Goal: Information Seeking & Learning: Learn about a topic

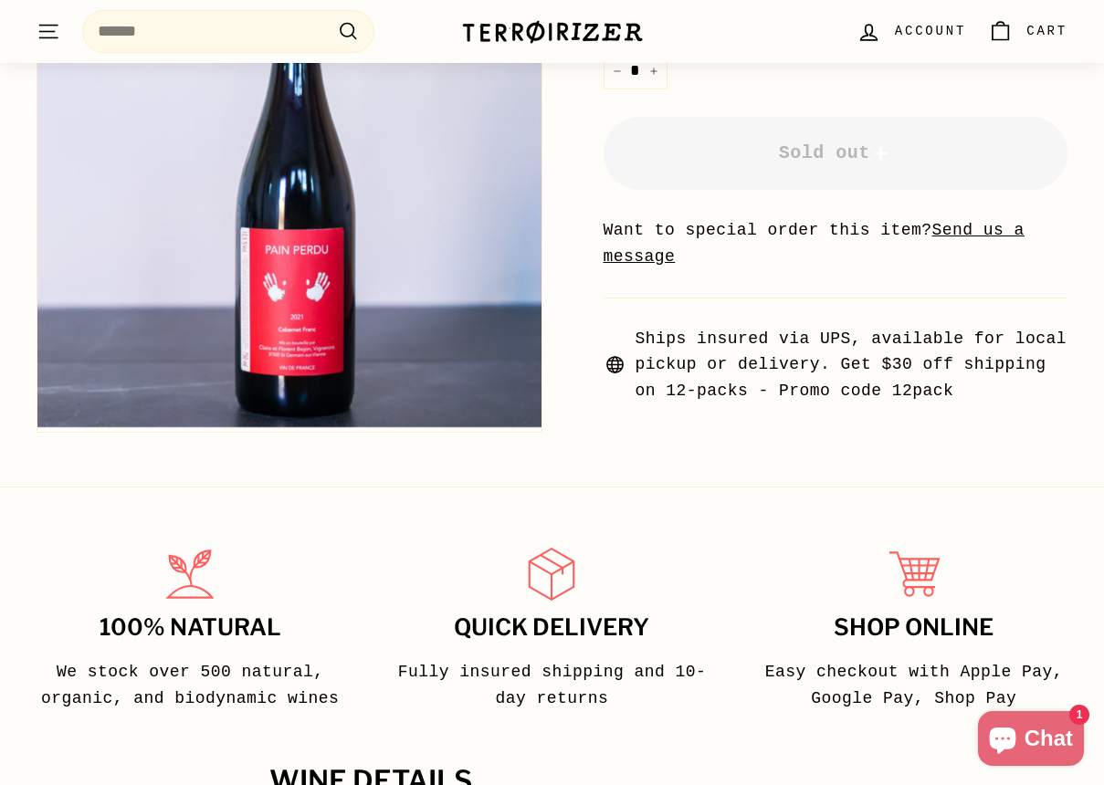
scroll to position [778, 0]
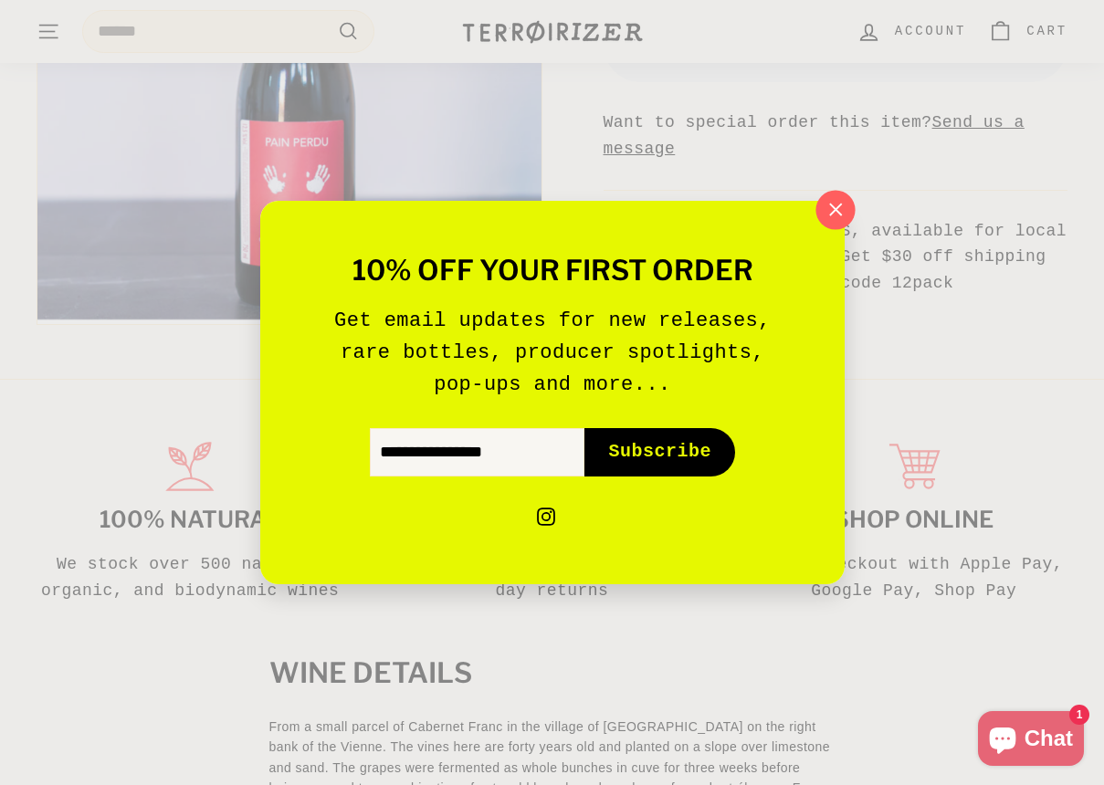
click at [840, 202] on icon "button" at bounding box center [834, 209] width 27 height 27
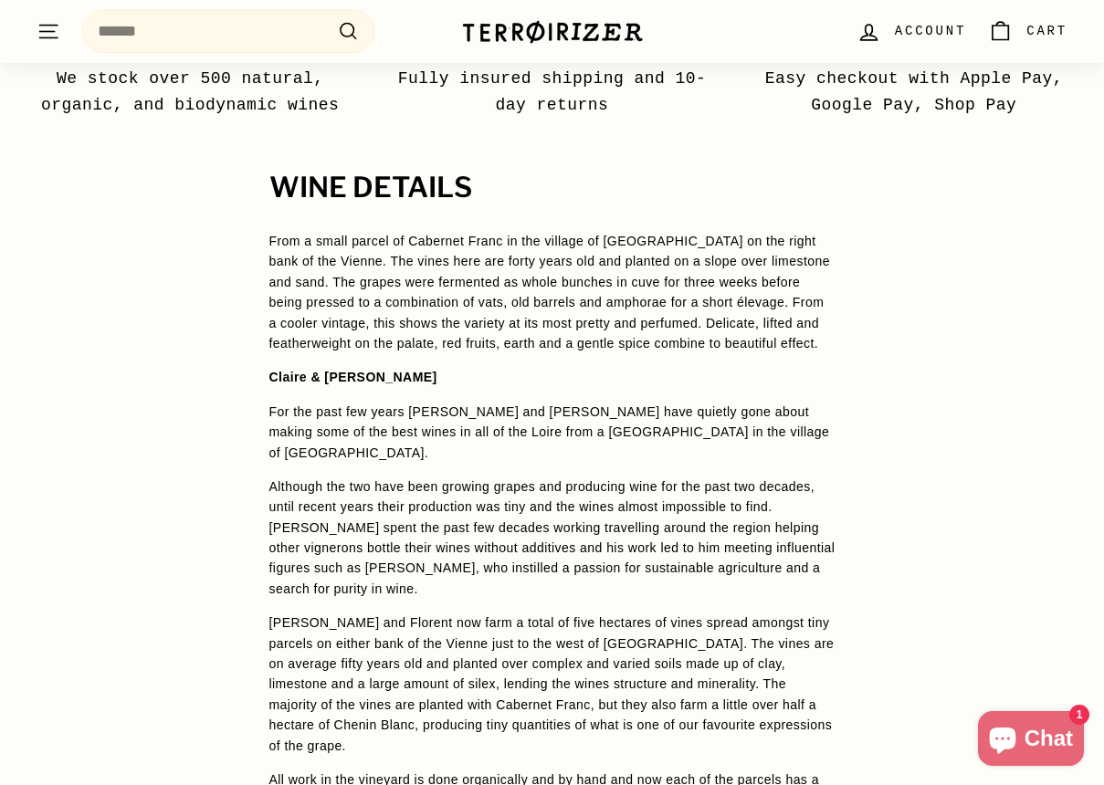
scroll to position [1266, 0]
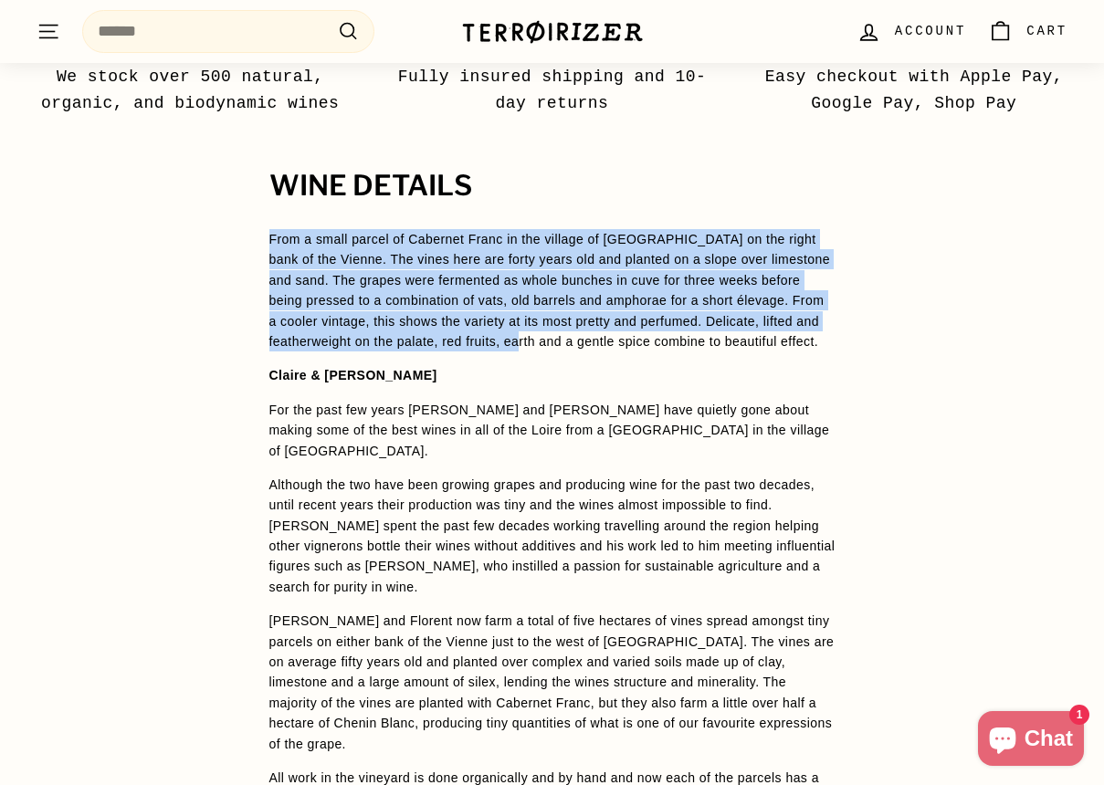
drag, startPoint x: 793, startPoint y: 165, endPoint x: 719, endPoint y: 345, distance: 194.5
click at [719, 345] on div "WINE DETAILS From a small parcel of [GEOGRAPHIC_DATA] Franc in the village of […" at bounding box center [552, 645] width 639 height 948
click at [719, 345] on p "From a small parcel of Cabernet Franc in the village of [GEOGRAPHIC_DATA] on th…" at bounding box center [552, 290] width 566 height 122
drag, startPoint x: 719, startPoint y: 345, endPoint x: 776, endPoint y: 155, distance: 198.5
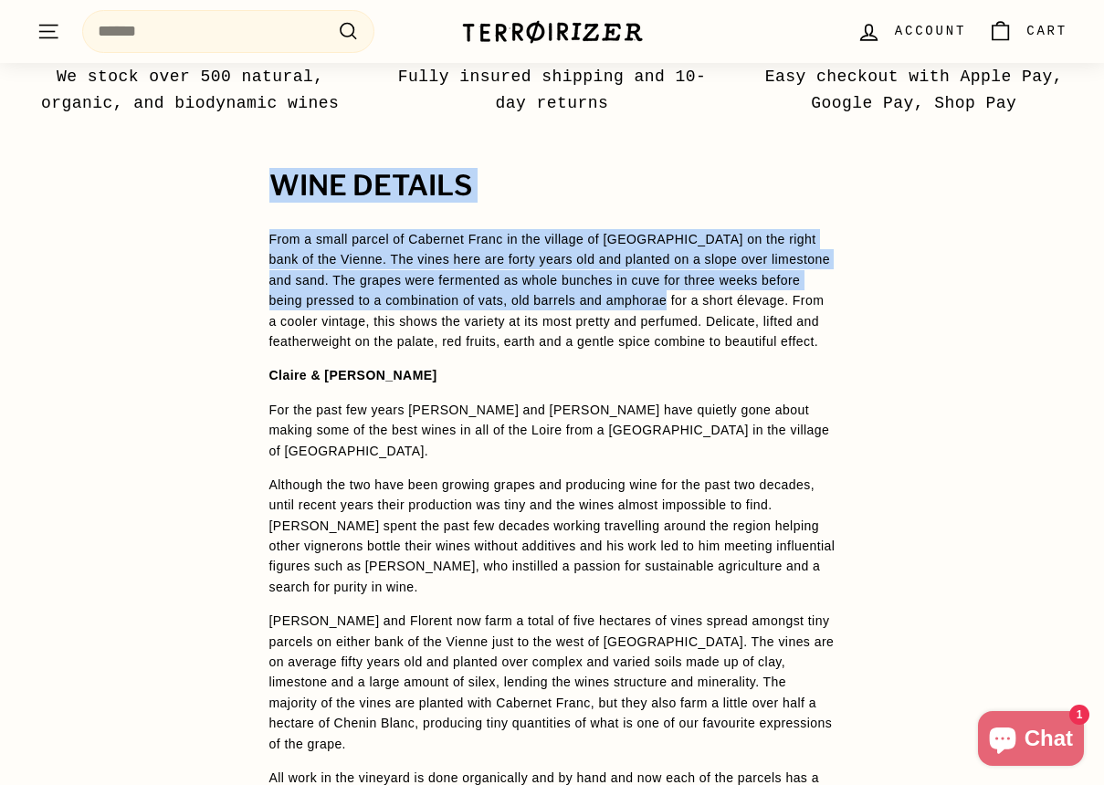
drag, startPoint x: 776, startPoint y: 155, endPoint x: 695, endPoint y: 336, distance: 198.2
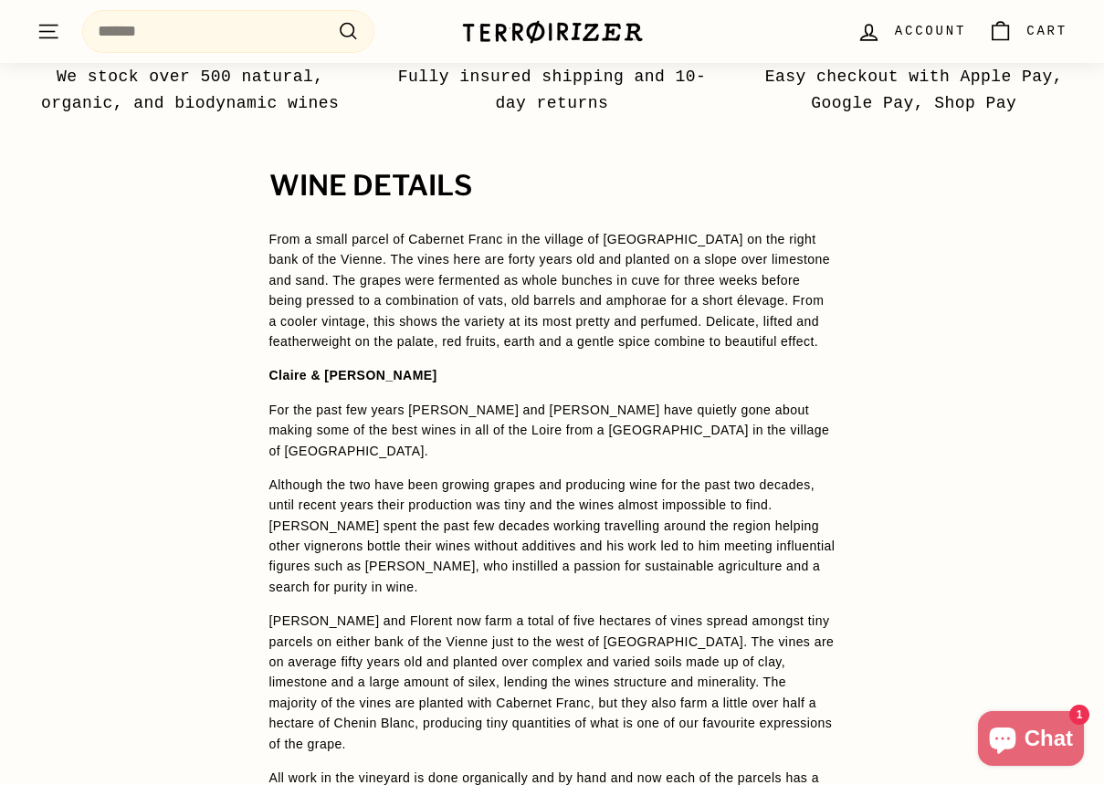
click at [695, 336] on p "From a small parcel of Cabernet Franc in the village of [GEOGRAPHIC_DATA] on th…" at bounding box center [552, 290] width 566 height 122
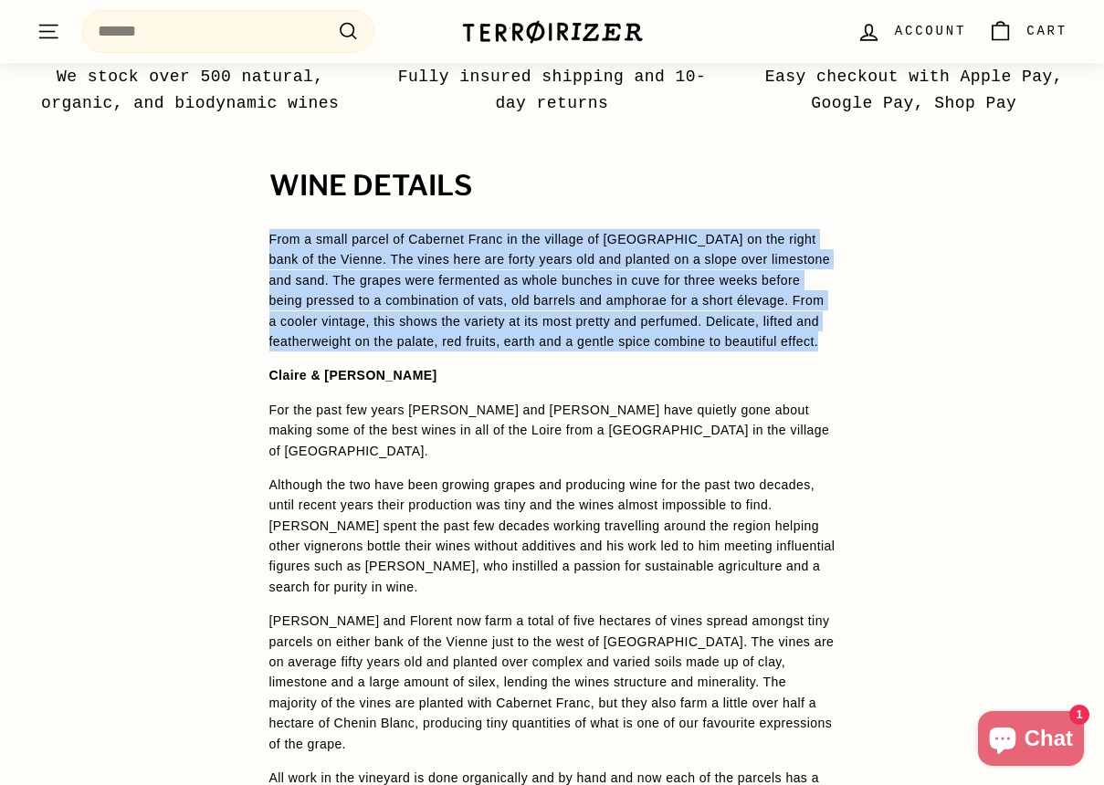
drag, startPoint x: 695, startPoint y: 336, endPoint x: 774, endPoint y: 129, distance: 222.0
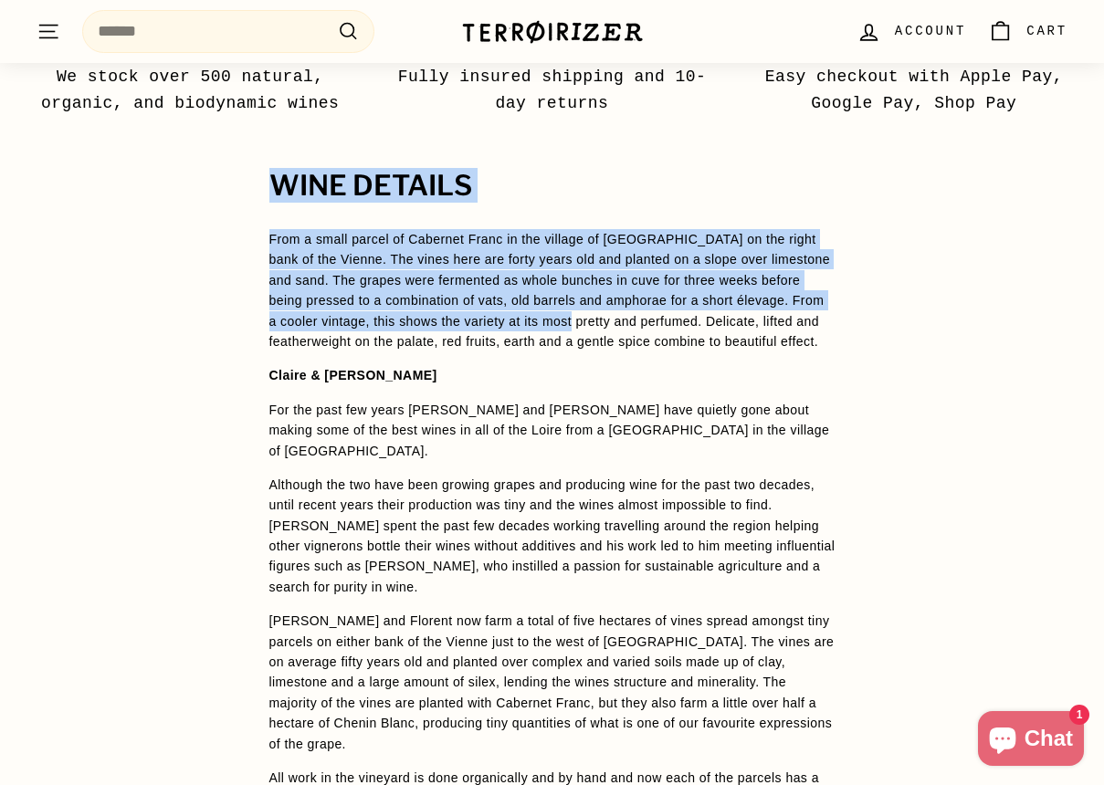
drag, startPoint x: 774, startPoint y: 129, endPoint x: 686, endPoint y: 322, distance: 212.9
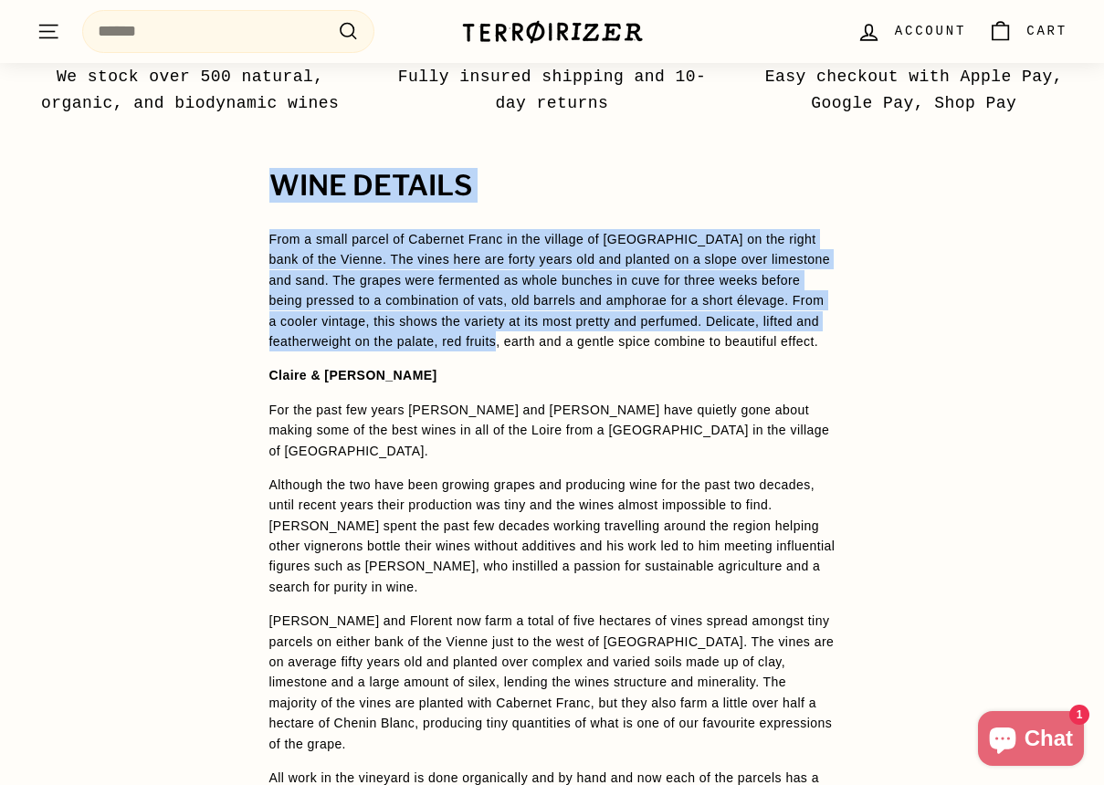
click at [686, 322] on p "From a small parcel of Cabernet Franc in the village of [GEOGRAPHIC_DATA] on th…" at bounding box center [552, 290] width 566 height 122
drag, startPoint x: 669, startPoint y: 343, endPoint x: 726, endPoint y: 136, distance: 214.9
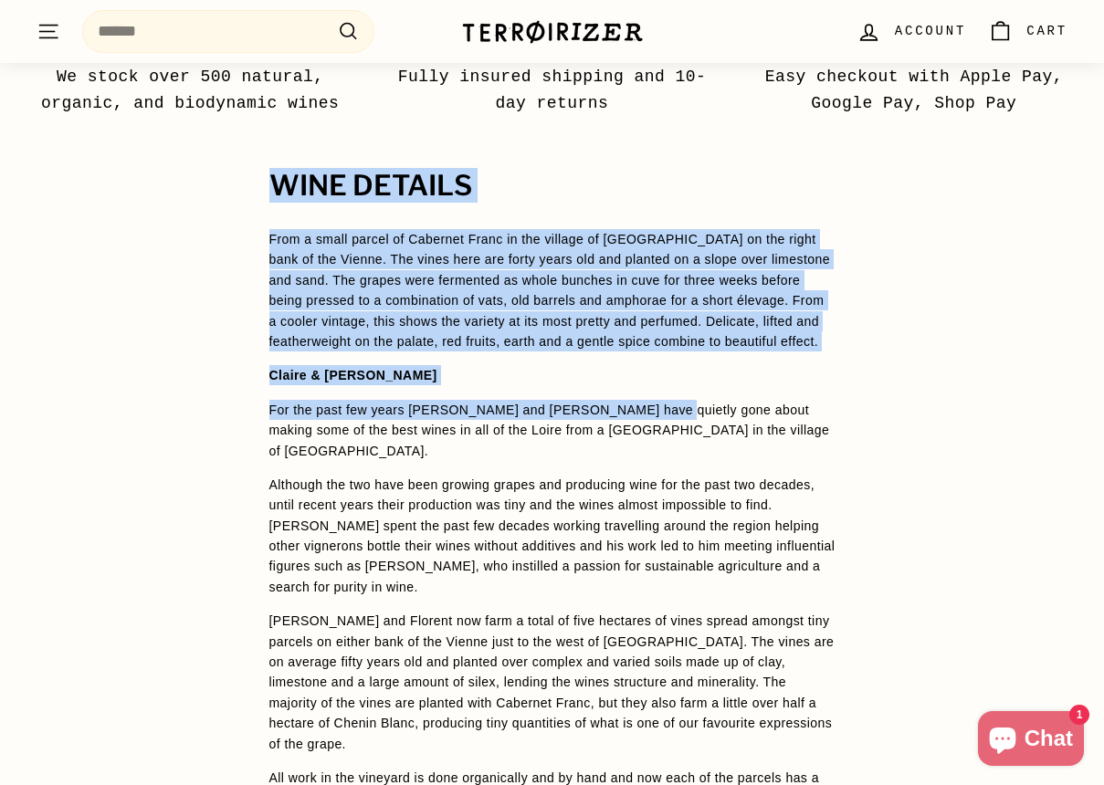
drag, startPoint x: 726, startPoint y: 136, endPoint x: 612, endPoint y: 407, distance: 294.2
click at [612, 407] on p "For the past few years [PERSON_NAME] and [PERSON_NAME] have quietly gone about …" at bounding box center [552, 430] width 566 height 61
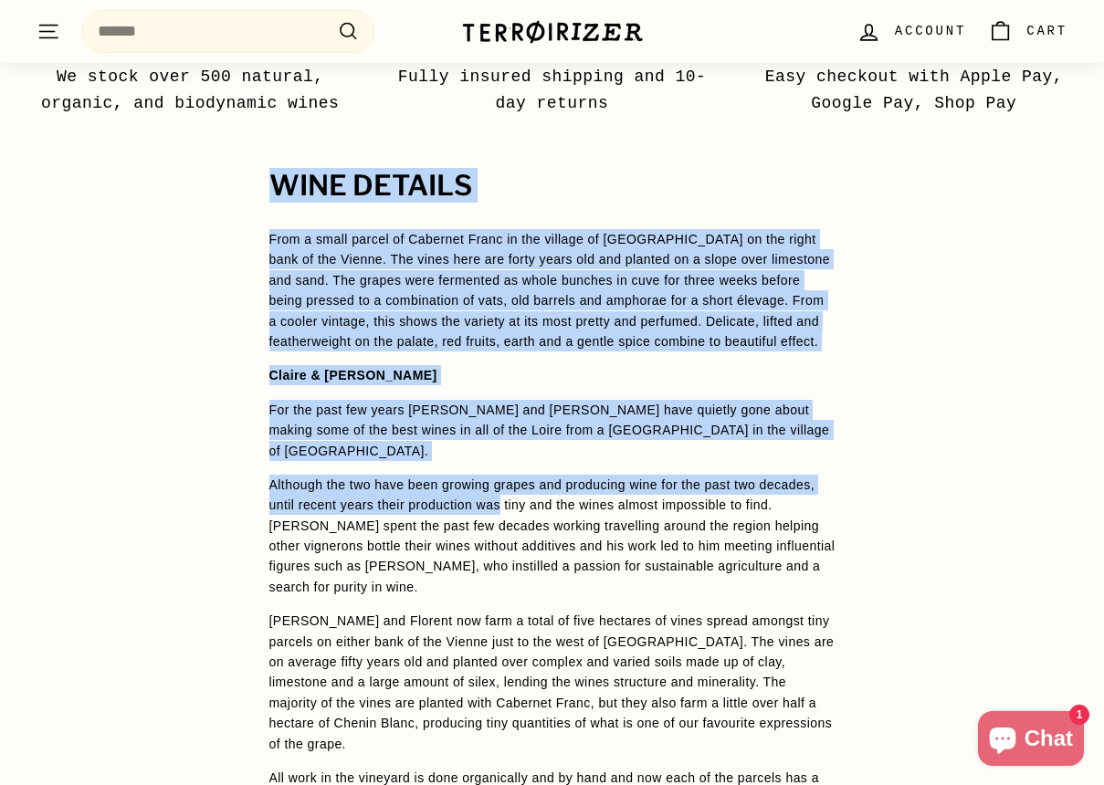
drag, startPoint x: 611, startPoint y: 352, endPoint x: 713, endPoint y: 135, distance: 239.4
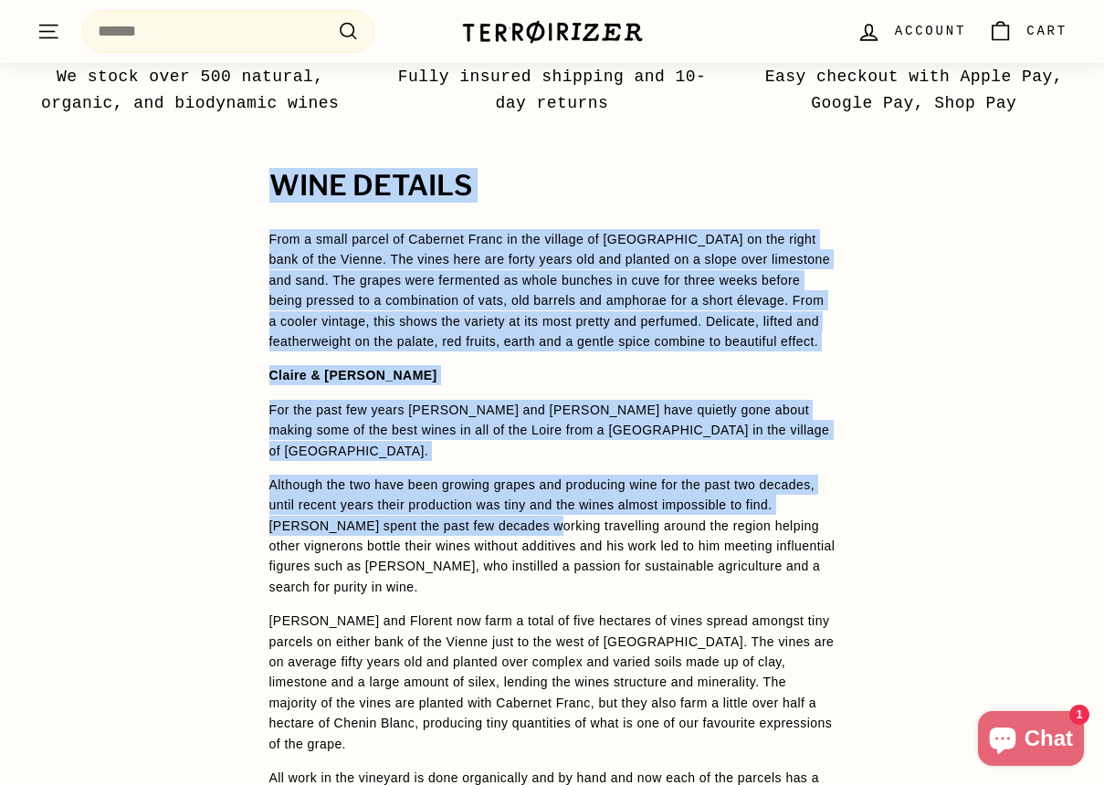
drag, startPoint x: 713, startPoint y: 135, endPoint x: 505, endPoint y: 624, distance: 531.0
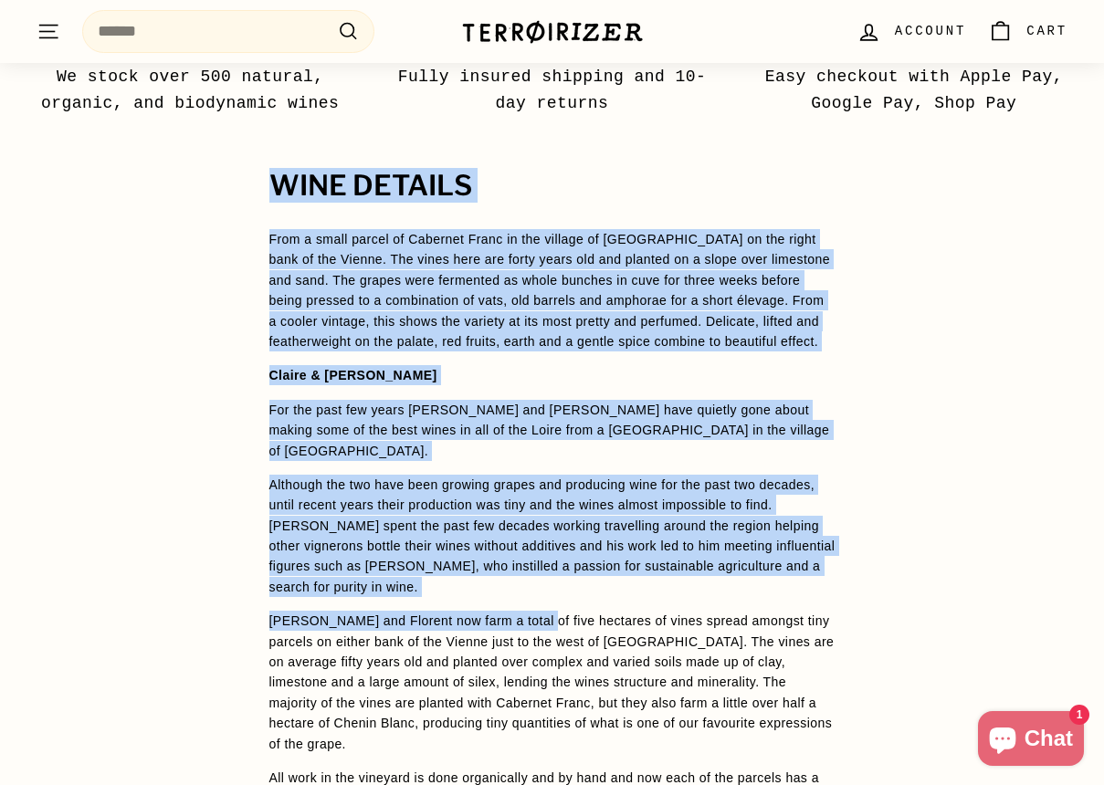
click at [505, 624] on p "[PERSON_NAME] and Florent now farm a total of five hectares of vines spread amo…" at bounding box center [552, 682] width 566 height 143
drag, startPoint x: 505, startPoint y: 624, endPoint x: 699, endPoint y: 134, distance: 526.3
click at [612, 506] on p "Although the two have been growing grapes and producing wine for the past two d…" at bounding box center [552, 536] width 566 height 122
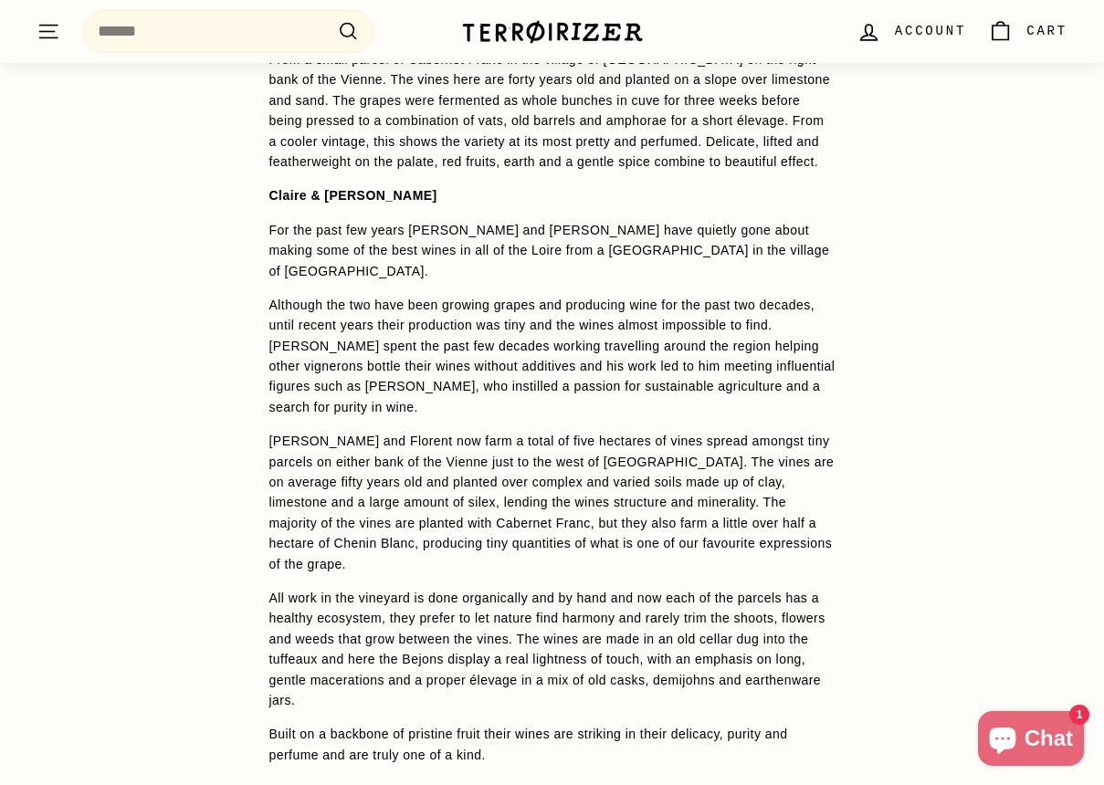
scroll to position [1464, 0]
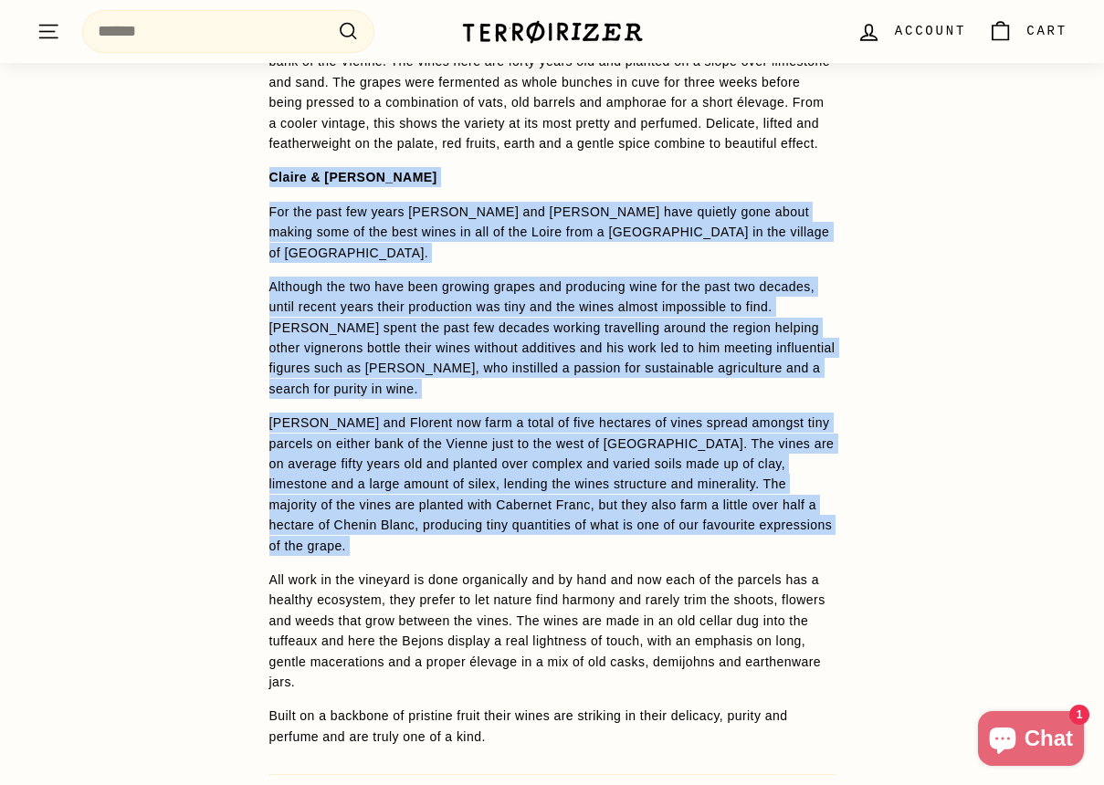
drag, startPoint x: 572, startPoint y: 567, endPoint x: 711, endPoint y: 133, distance: 455.7
click at [711, 133] on span "From a small parcel of Cabernet Franc in the village of [GEOGRAPHIC_DATA] on th…" at bounding box center [552, 389] width 566 height 716
click at [711, 133] on p "From a small parcel of Cabernet Franc in the village of [GEOGRAPHIC_DATA] on th…" at bounding box center [552, 92] width 566 height 122
drag, startPoint x: 711, startPoint y: 133, endPoint x: 520, endPoint y: 542, distance: 451.4
click at [520, 542] on span "From a small parcel of Cabernet Franc in the village of [GEOGRAPHIC_DATA] on th…" at bounding box center [552, 389] width 566 height 716
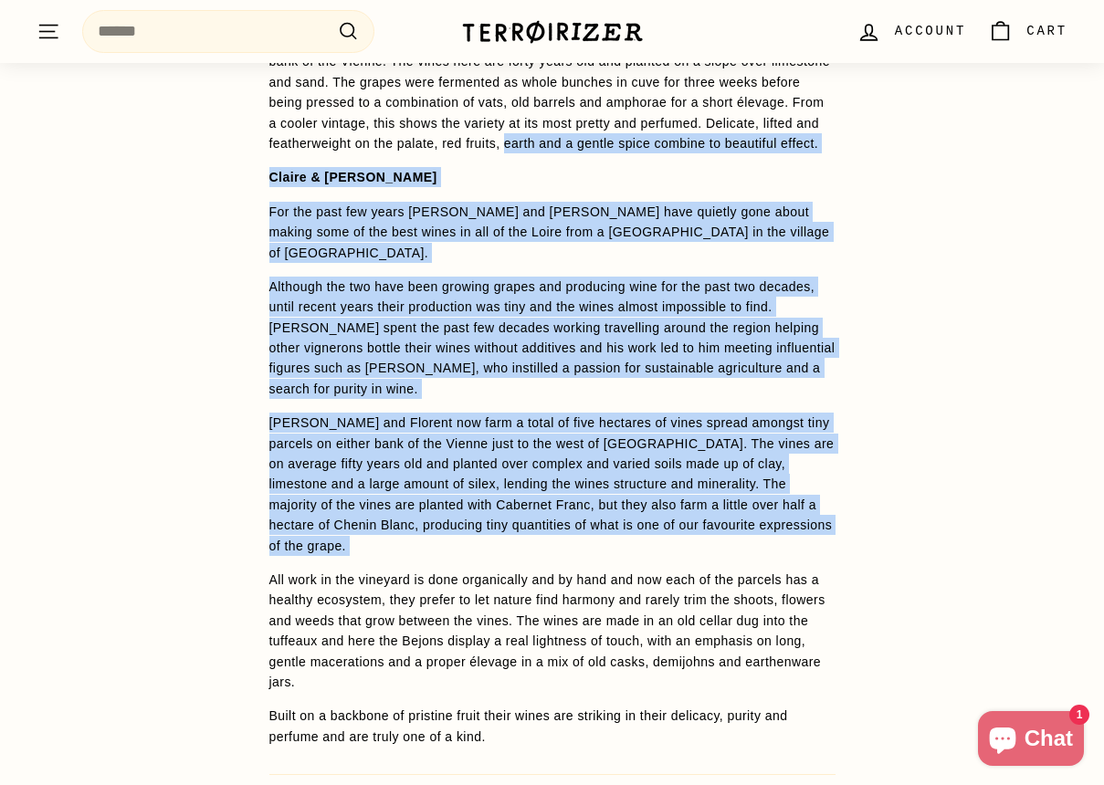
click at [520, 542] on p "[PERSON_NAME] and Florent now farm a total of five hectares of vines spread amo…" at bounding box center [552, 484] width 566 height 143
drag, startPoint x: 520, startPoint y: 542, endPoint x: 687, endPoint y: 111, distance: 461.9
click at [687, 111] on span "From a small parcel of Cabernet Franc in the village of [GEOGRAPHIC_DATA] on th…" at bounding box center [552, 389] width 566 height 716
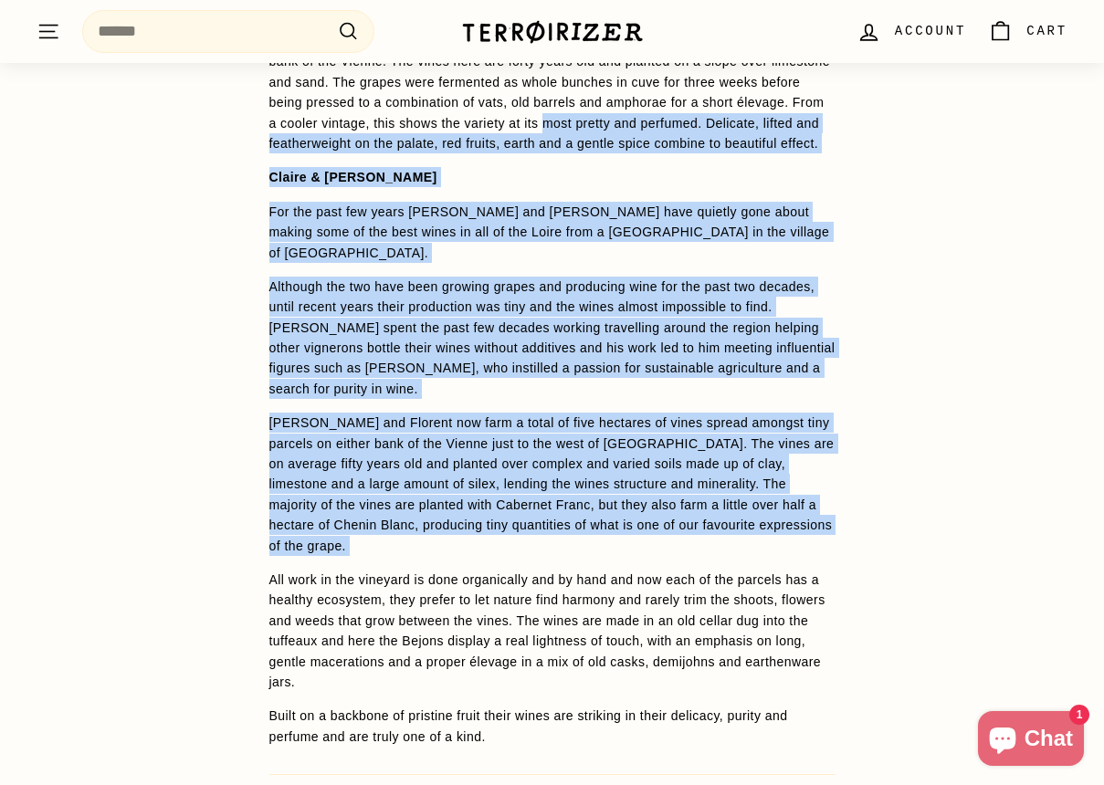
click at [687, 111] on p "From a small parcel of Cabernet Franc in the village of [GEOGRAPHIC_DATA] on th…" at bounding box center [552, 92] width 566 height 122
drag, startPoint x: 687, startPoint y: 111, endPoint x: 503, endPoint y: 549, distance: 474.3
click at [503, 549] on span "From a small parcel of Cabernet Franc in the village of [GEOGRAPHIC_DATA] on th…" at bounding box center [552, 389] width 566 height 716
click at [503, 549] on p "[PERSON_NAME] and Florent now farm a total of five hectares of vines spread amo…" at bounding box center [552, 484] width 566 height 143
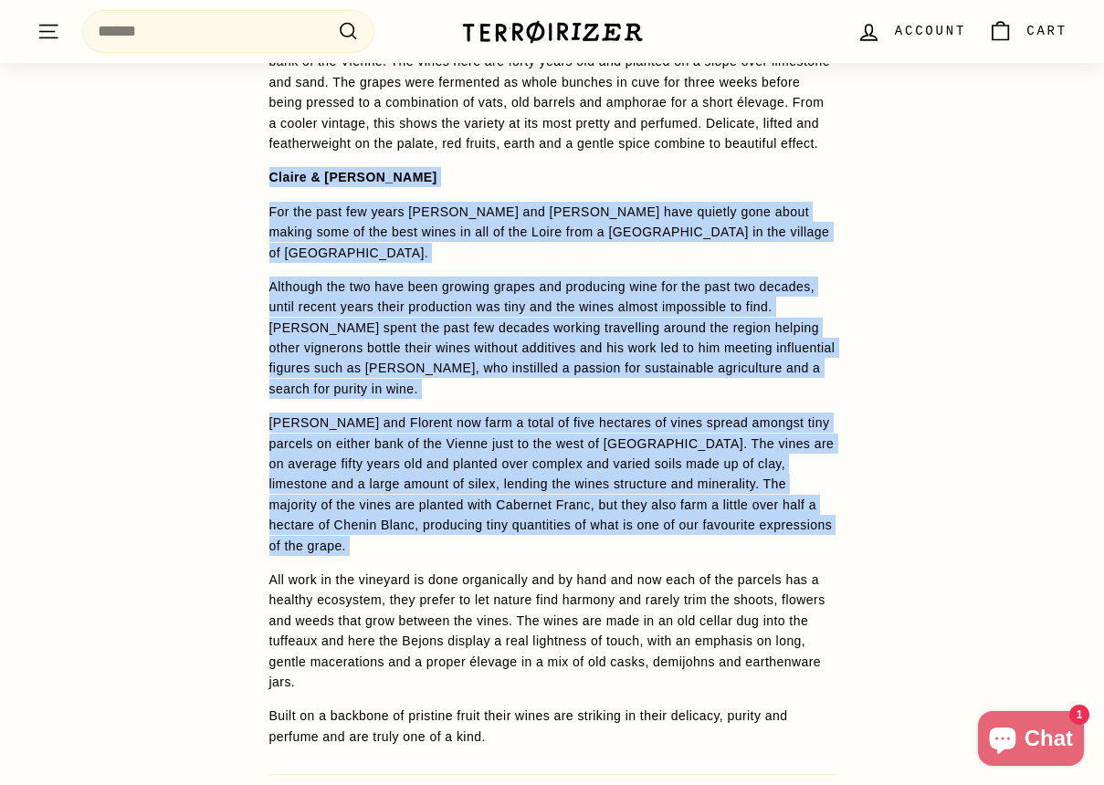
drag, startPoint x: 503, startPoint y: 549, endPoint x: 688, endPoint y: 125, distance: 462.5
click at [688, 125] on span "From a small parcel of Cabernet Franc in the village of [GEOGRAPHIC_DATA] on th…" at bounding box center [552, 389] width 566 height 716
click at [688, 125] on p "From a small parcel of Cabernet Franc in the village of [GEOGRAPHIC_DATA] on th…" at bounding box center [552, 92] width 566 height 122
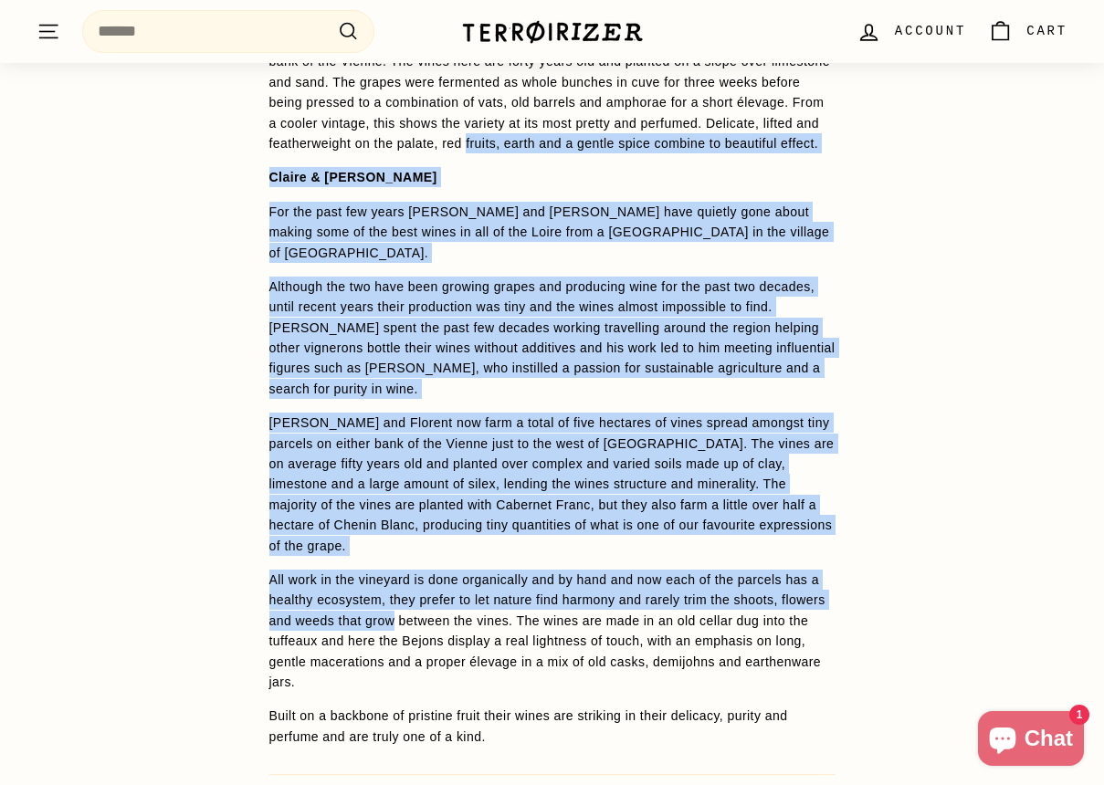
drag, startPoint x: 688, startPoint y: 125, endPoint x: 426, endPoint y: 650, distance: 587.2
click at [426, 650] on span "From a small parcel of Cabernet Franc in the village of [GEOGRAPHIC_DATA] on th…" at bounding box center [552, 389] width 566 height 716
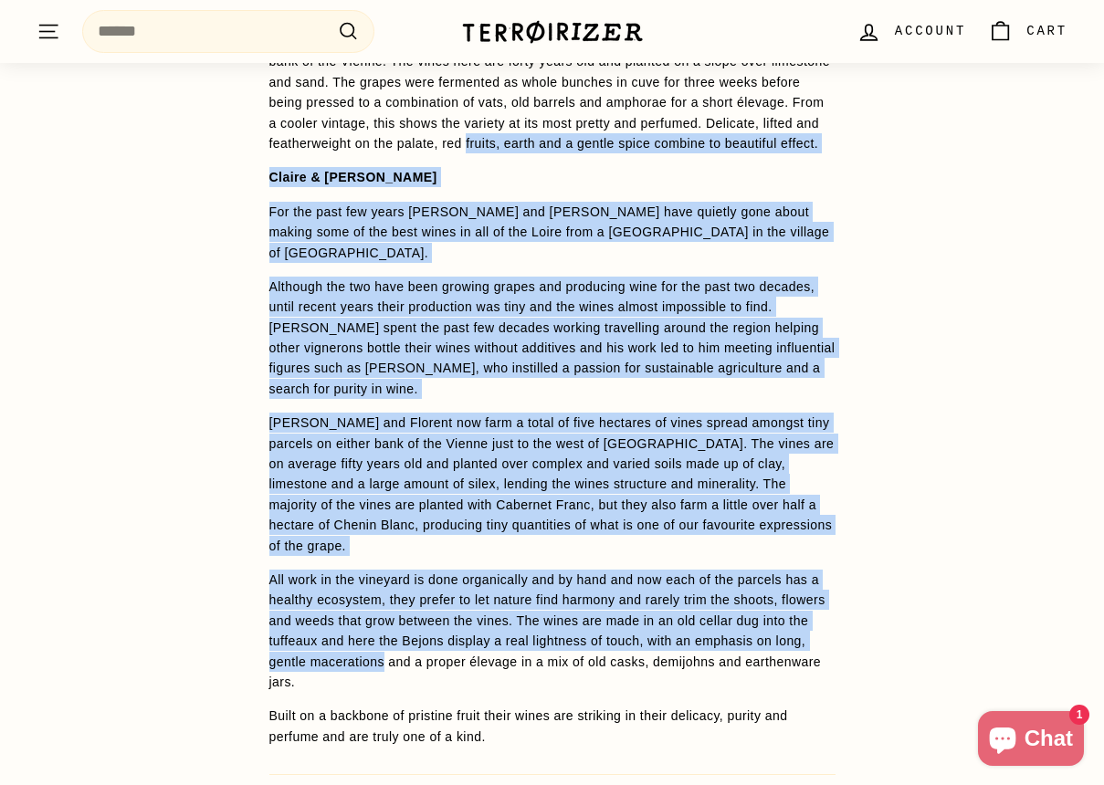
click at [426, 650] on p "All work in the vineyard is done organically and by hand and now each of the pa…" at bounding box center [552, 631] width 566 height 122
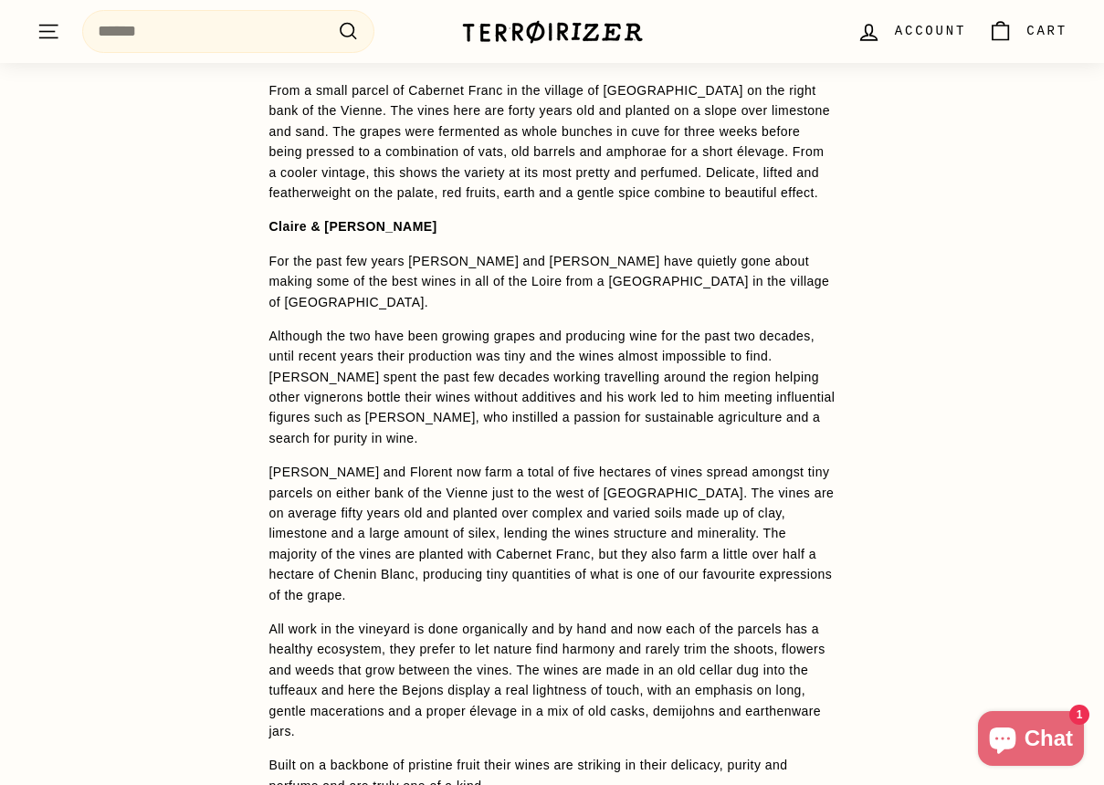
scroll to position [1413, 0]
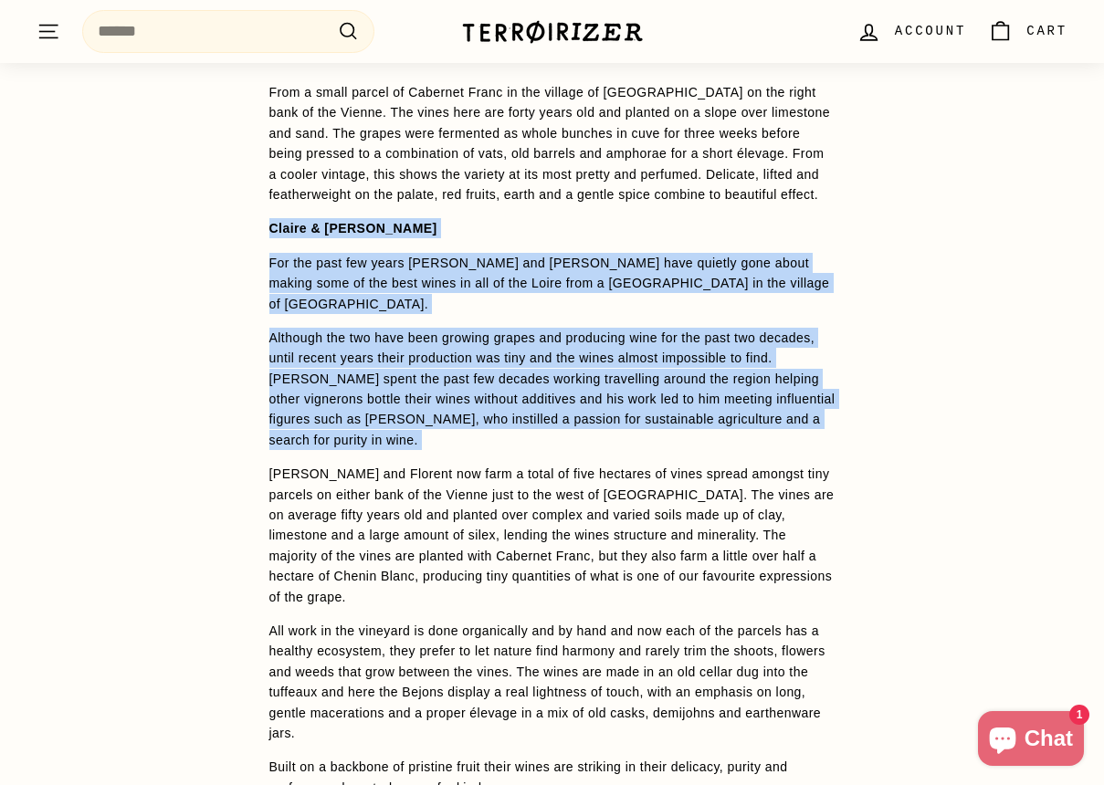
drag, startPoint x: 573, startPoint y: 220, endPoint x: 512, endPoint y: 457, distance: 244.9
click at [512, 457] on span "From a small parcel of Cabernet Franc in the village of [GEOGRAPHIC_DATA] on th…" at bounding box center [552, 440] width 566 height 716
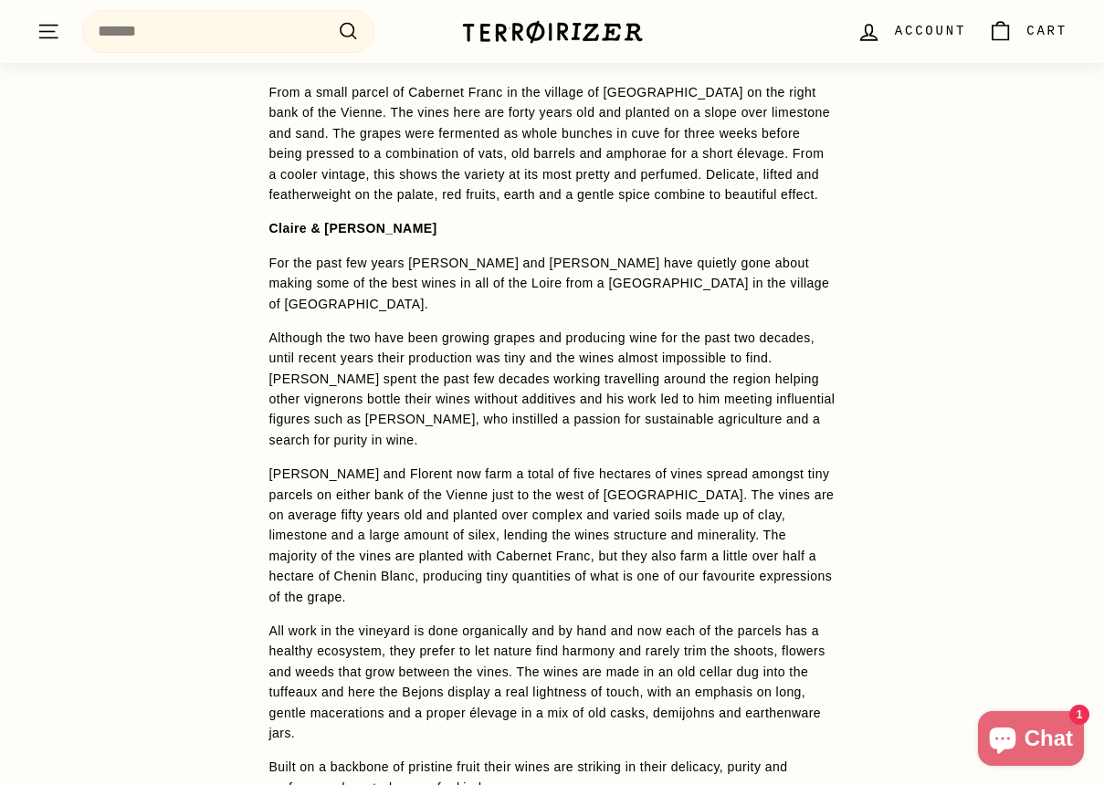
click at [512, 457] on span "From a small parcel of Cabernet Franc in the village of [GEOGRAPHIC_DATA] on th…" at bounding box center [552, 440] width 566 height 716
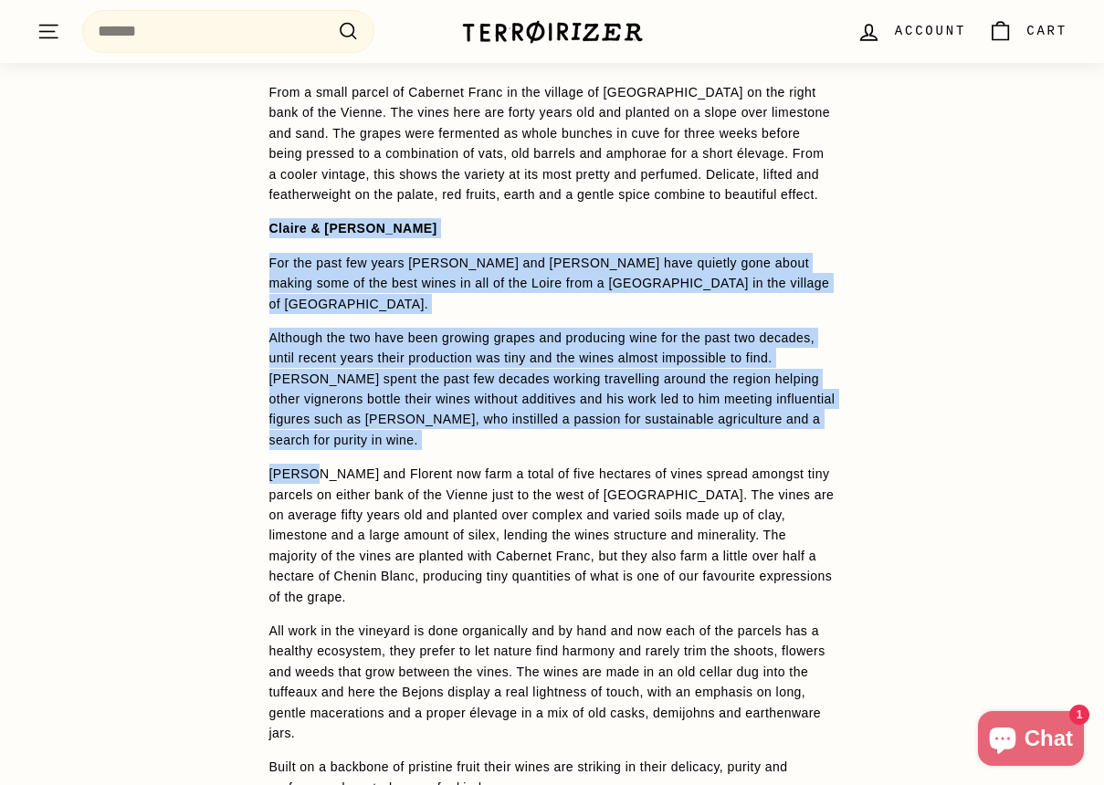
drag, startPoint x: 512, startPoint y: 457, endPoint x: 624, endPoint y: 220, distance: 262.2
click at [624, 220] on span "From a small parcel of Cabernet Franc in the village of [GEOGRAPHIC_DATA] on th…" at bounding box center [552, 440] width 566 height 716
drag, startPoint x: 624, startPoint y: 220, endPoint x: 533, endPoint y: 487, distance: 281.5
click at [533, 487] on span "From a small parcel of Cabernet Franc in the village of [GEOGRAPHIC_DATA] on th…" at bounding box center [552, 440] width 566 height 716
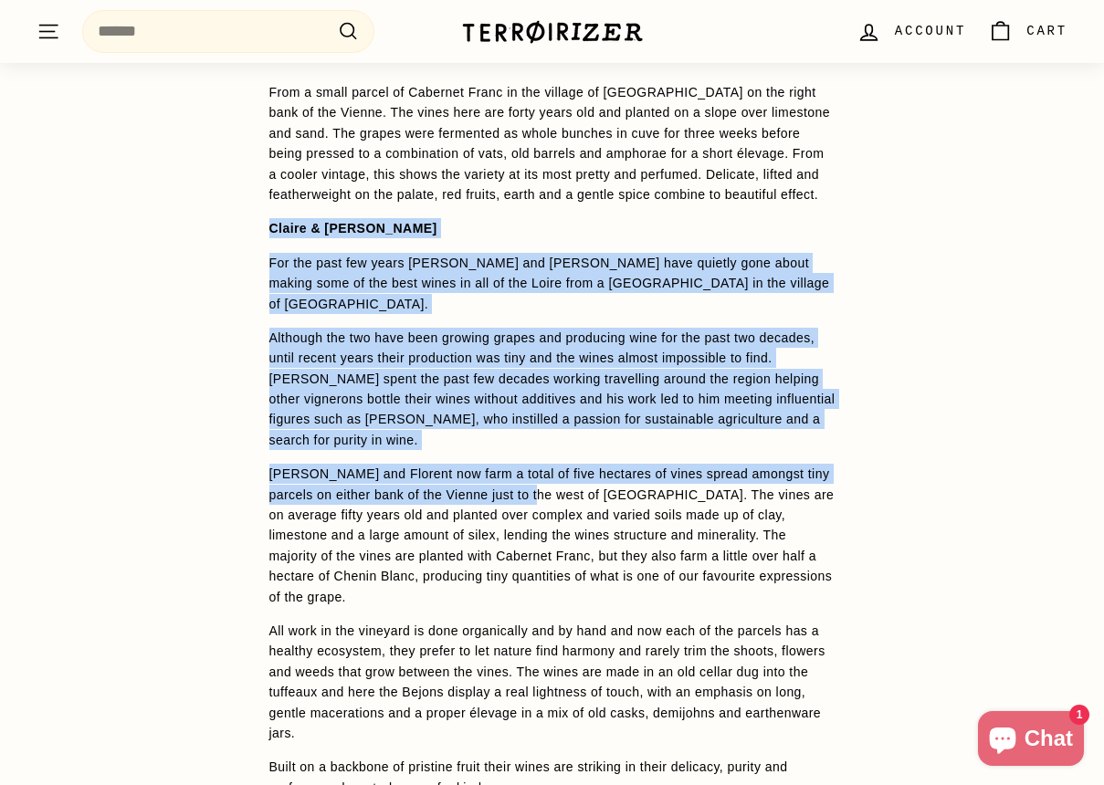
click at [533, 487] on p "[PERSON_NAME] and Florent now farm a total of five hectares of vines spread amo…" at bounding box center [552, 535] width 566 height 143
drag, startPoint x: 533, startPoint y: 487, endPoint x: 651, endPoint y: 217, distance: 294.0
click at [651, 217] on span "From a small parcel of Cabernet Franc in the village of [GEOGRAPHIC_DATA] on th…" at bounding box center [552, 440] width 566 height 716
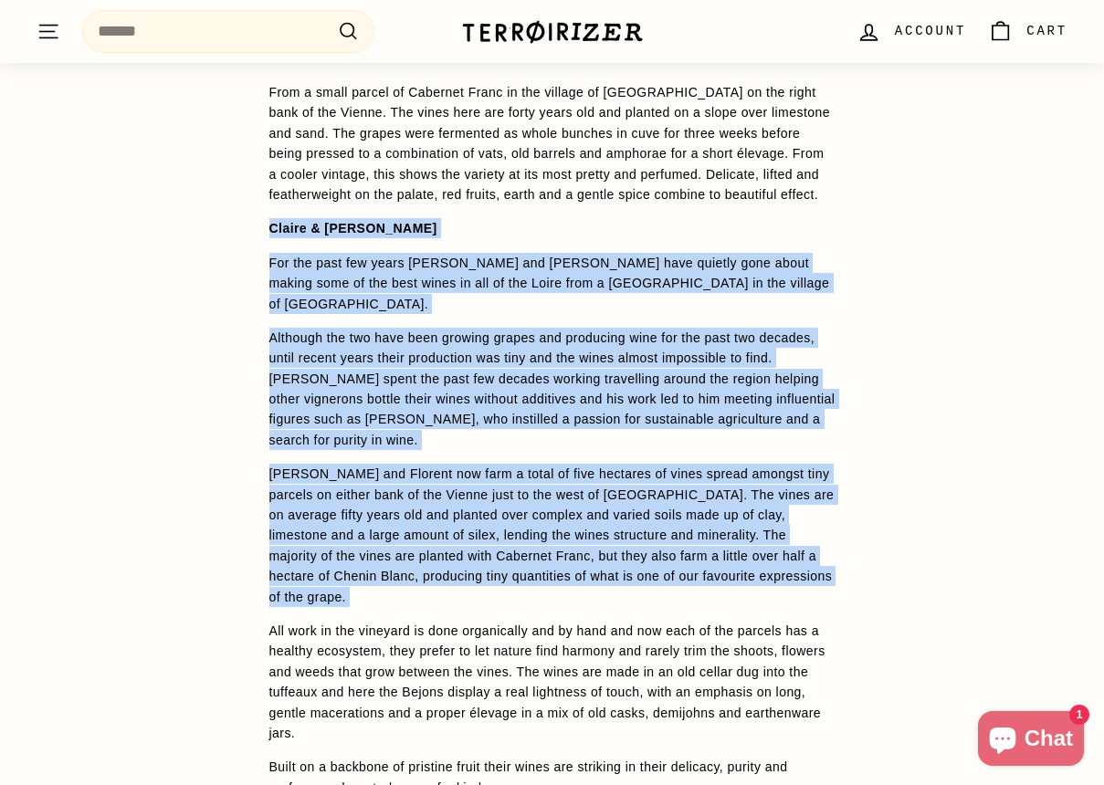
drag, startPoint x: 651, startPoint y: 217, endPoint x: 531, endPoint y: 593, distance: 394.2
click at [531, 593] on span "From a small parcel of Cabernet Franc in the village of [GEOGRAPHIC_DATA] on th…" at bounding box center [552, 440] width 566 height 716
click at [531, 593] on p "[PERSON_NAME] and Florent now farm a total of five hectares of vines spread amo…" at bounding box center [552, 535] width 566 height 143
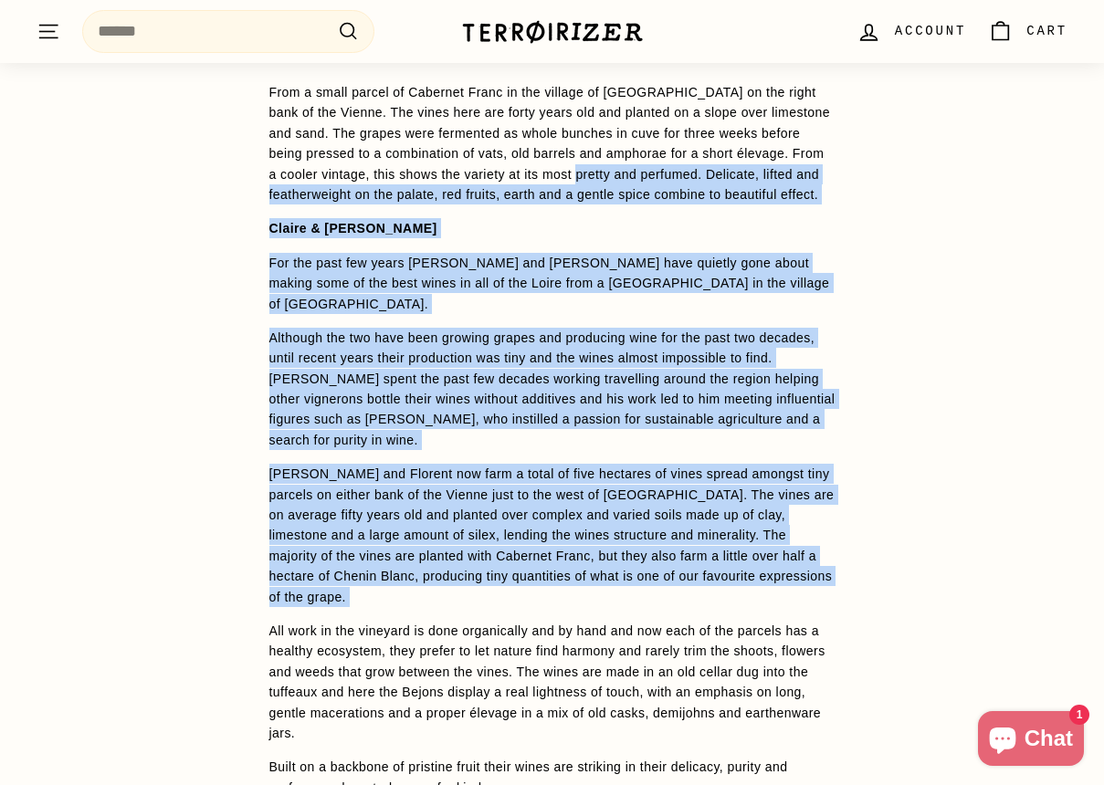
drag, startPoint x: 531, startPoint y: 593, endPoint x: 726, endPoint y: 161, distance: 474.1
click at [726, 161] on span "From a small parcel of Cabernet Franc in the village of [GEOGRAPHIC_DATA] on th…" at bounding box center [552, 440] width 566 height 716
click at [726, 161] on p "From a small parcel of Cabernet Franc in the village of [GEOGRAPHIC_DATA] on th…" at bounding box center [552, 143] width 566 height 122
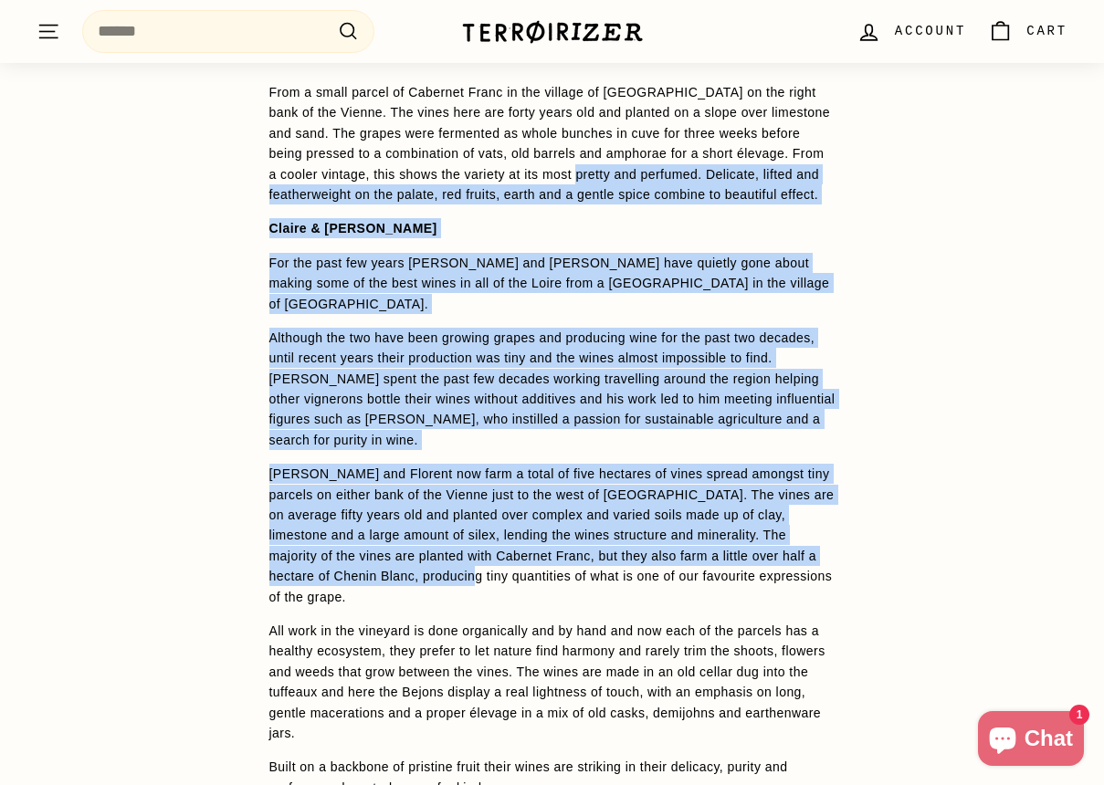
drag, startPoint x: 726, startPoint y: 161, endPoint x: 517, endPoint y: 583, distance: 470.8
click at [517, 583] on span "From a small parcel of Cabernet Franc in the village of [GEOGRAPHIC_DATA] on th…" at bounding box center [552, 440] width 566 height 716
click at [517, 583] on p "[PERSON_NAME] and Florent now farm a total of five hectares of vines spread amo…" at bounding box center [552, 535] width 566 height 143
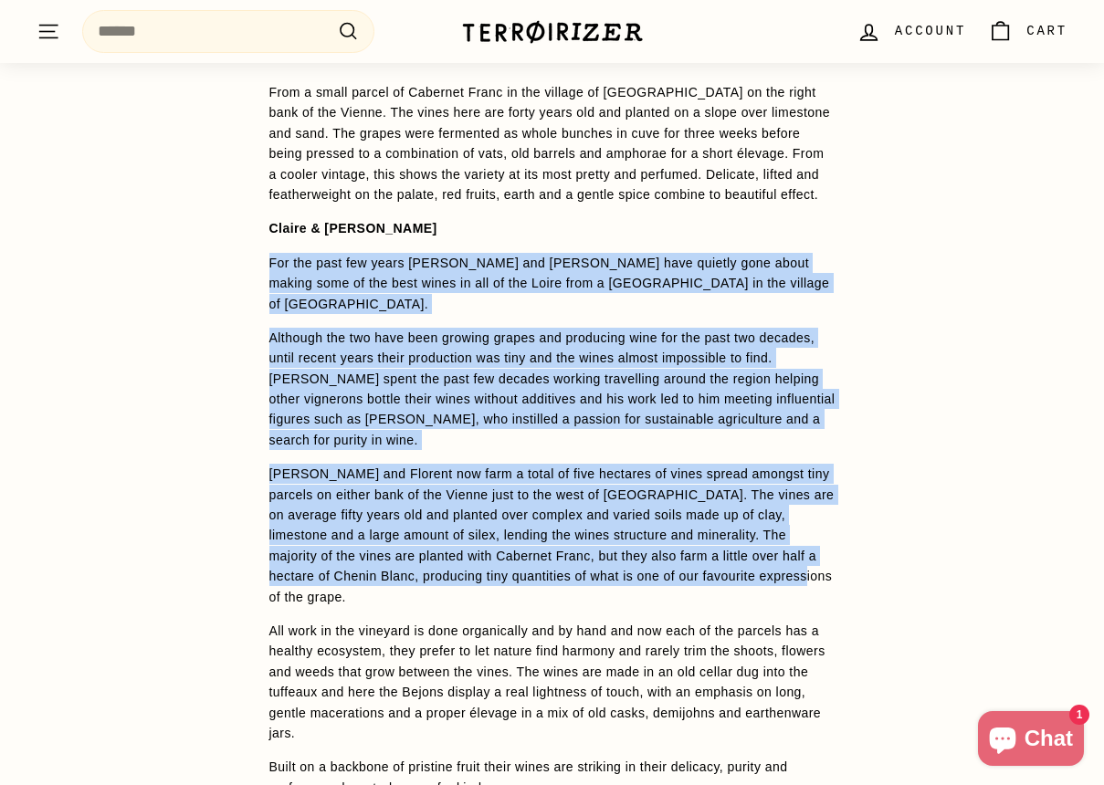
drag, startPoint x: 512, startPoint y: 606, endPoint x: 662, endPoint y: 201, distance: 432.2
click at [662, 201] on span "From a small parcel of Cabernet Franc in the village of [GEOGRAPHIC_DATA] on th…" at bounding box center [552, 440] width 566 height 716
click at [662, 201] on p "From a small parcel of Cabernet Franc in the village of [GEOGRAPHIC_DATA] on th…" at bounding box center [552, 143] width 566 height 122
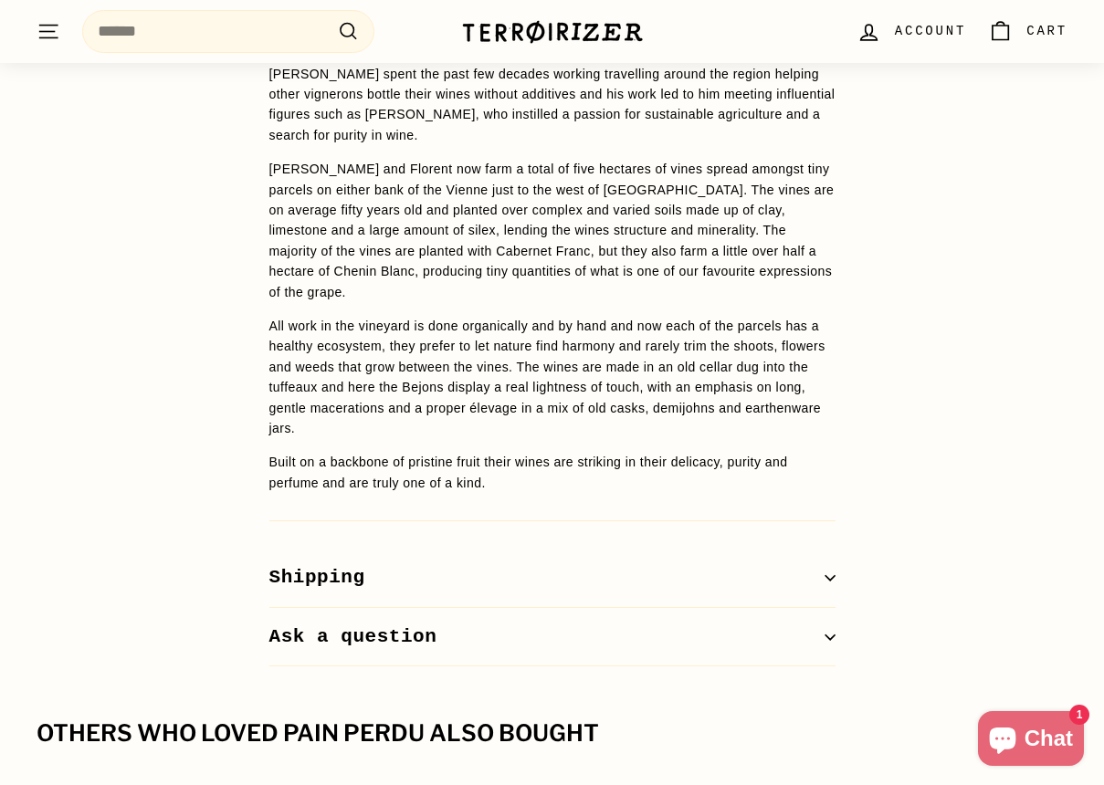
scroll to position [1721, 0]
